Goal: Task Accomplishment & Management: Manage account settings

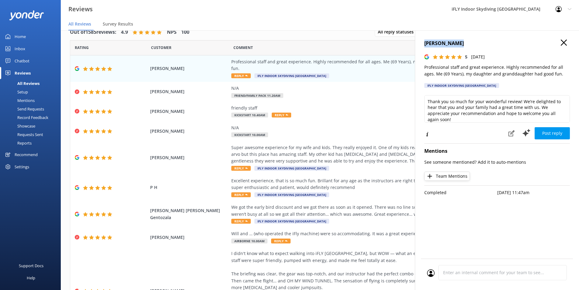
click at [14, 37] on link "Home" at bounding box center [30, 36] width 61 height 12
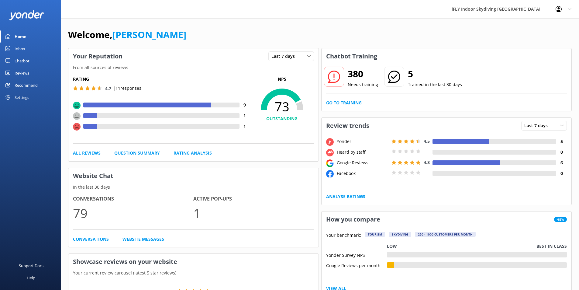
click at [81, 154] on link "All Reviews" at bounding box center [87, 153] width 28 height 7
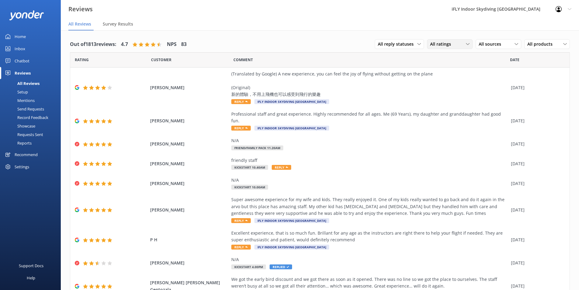
click at [445, 44] on span "All ratings" at bounding box center [442, 44] width 25 height 7
click at [446, 93] on div "Detractors" at bounding box center [450, 94] width 28 height 6
click at [460, 43] on div "Detractors" at bounding box center [450, 44] width 43 height 7
click at [453, 93] on div "Detractors" at bounding box center [450, 94] width 28 height 6
click at [403, 44] on span "All reply statuses" at bounding box center [398, 44] width 40 height 7
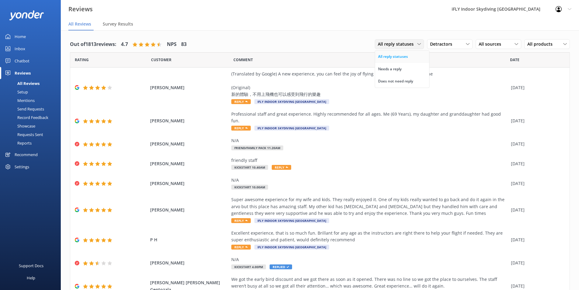
click at [406, 57] on link "All reply statuses" at bounding box center [402, 56] width 54 height 12
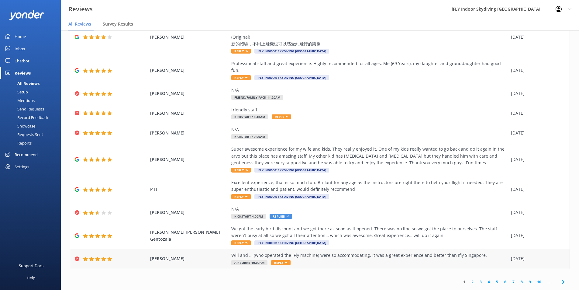
scroll to position [12, 0]
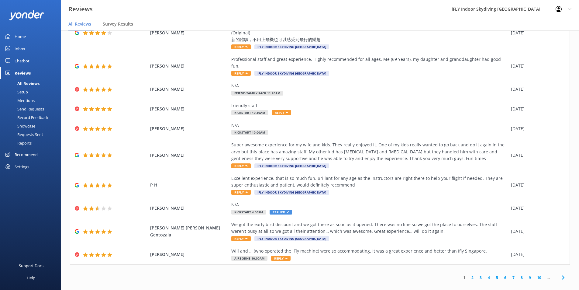
click at [470, 275] on link "2" at bounding box center [473, 278] width 8 height 6
click at [198, 205] on span "[PERSON_NAME]" at bounding box center [189, 208] width 78 height 7
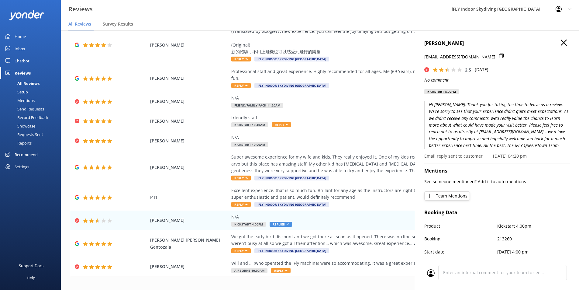
click at [499, 56] on icon at bounding box center [501, 56] width 5 height 5
